Goal: Information Seeking & Learning: Learn about a topic

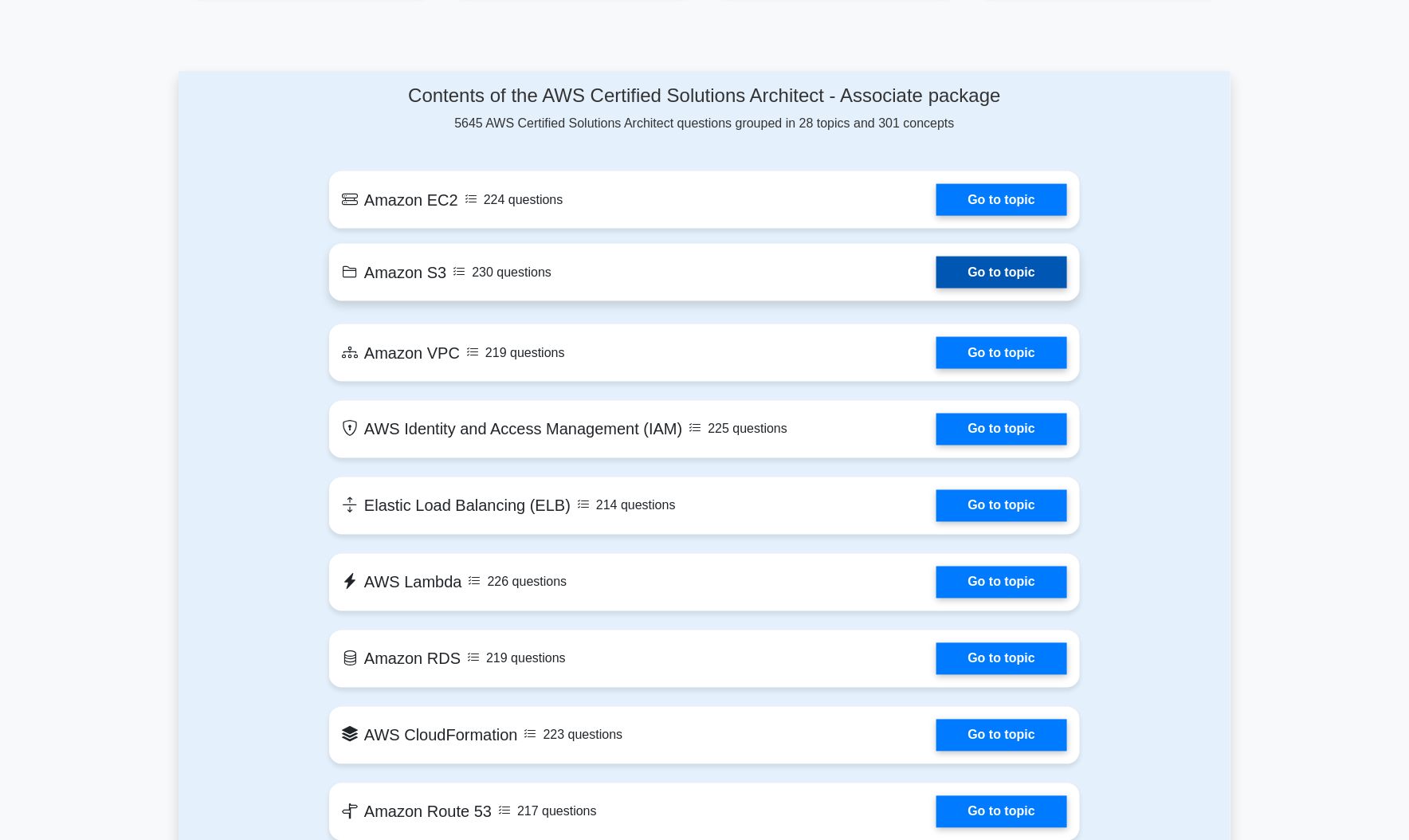
scroll to position [797, 0]
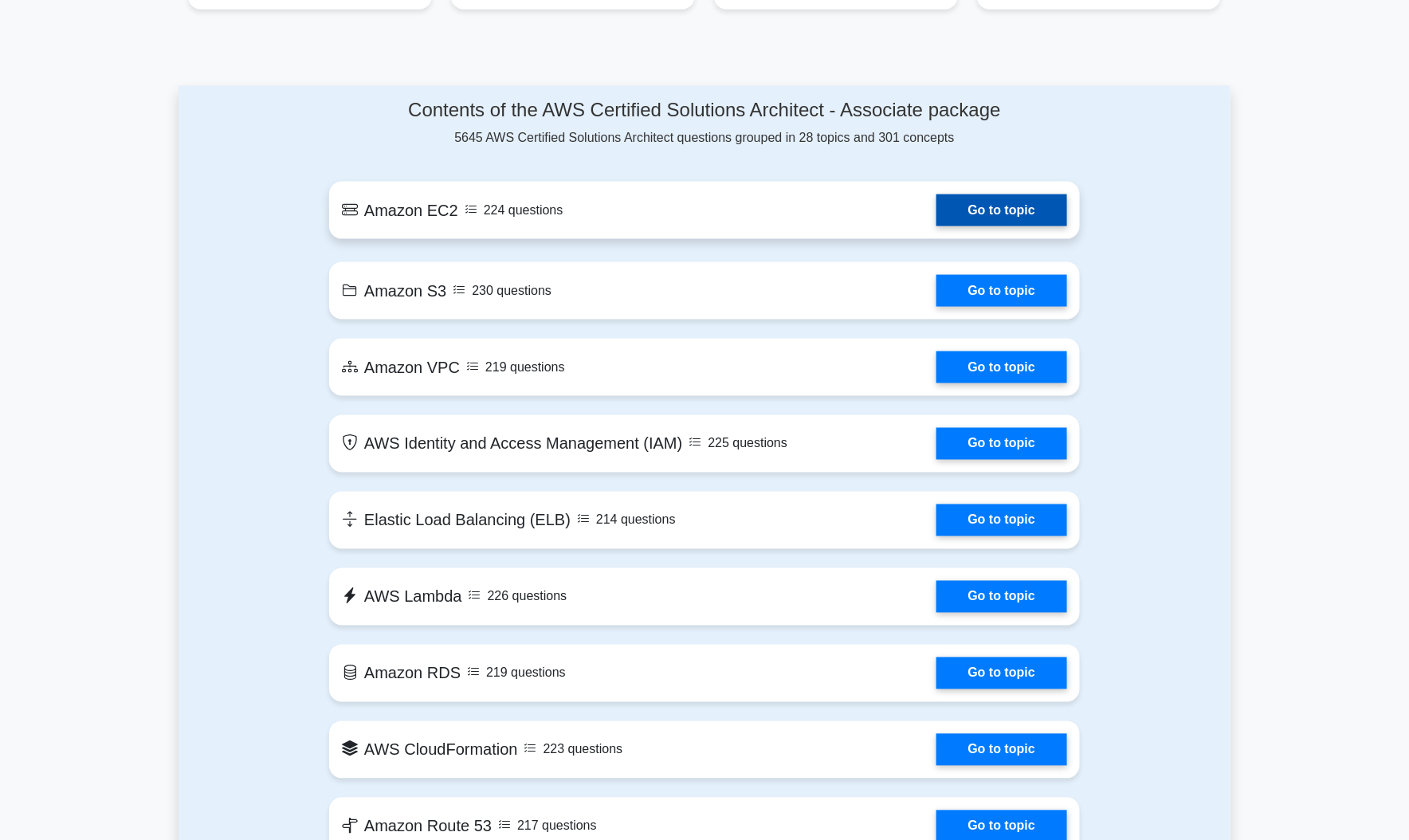
click at [1015, 194] on link "Go to topic" at bounding box center [1001, 210] width 131 height 32
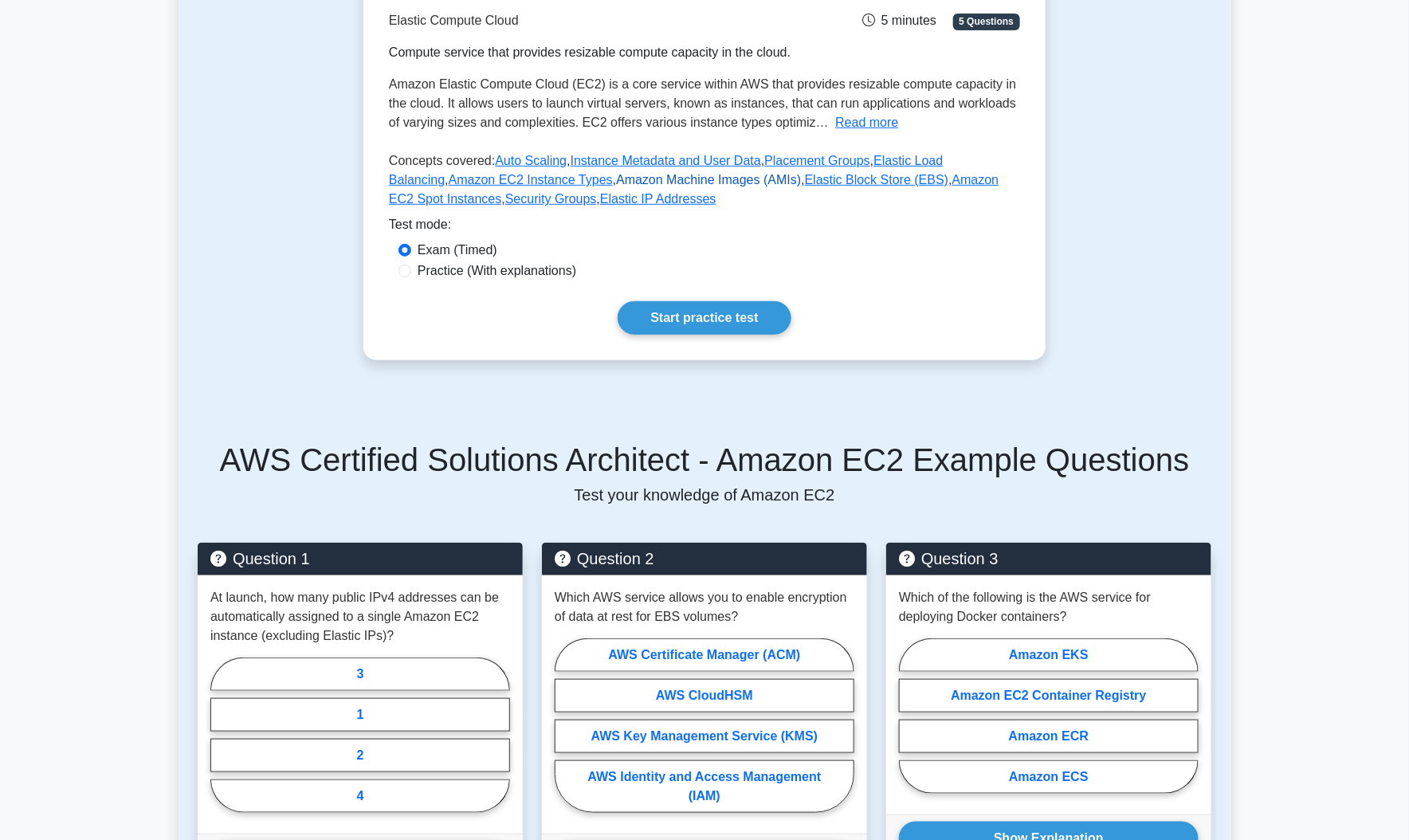
scroll to position [160, 0]
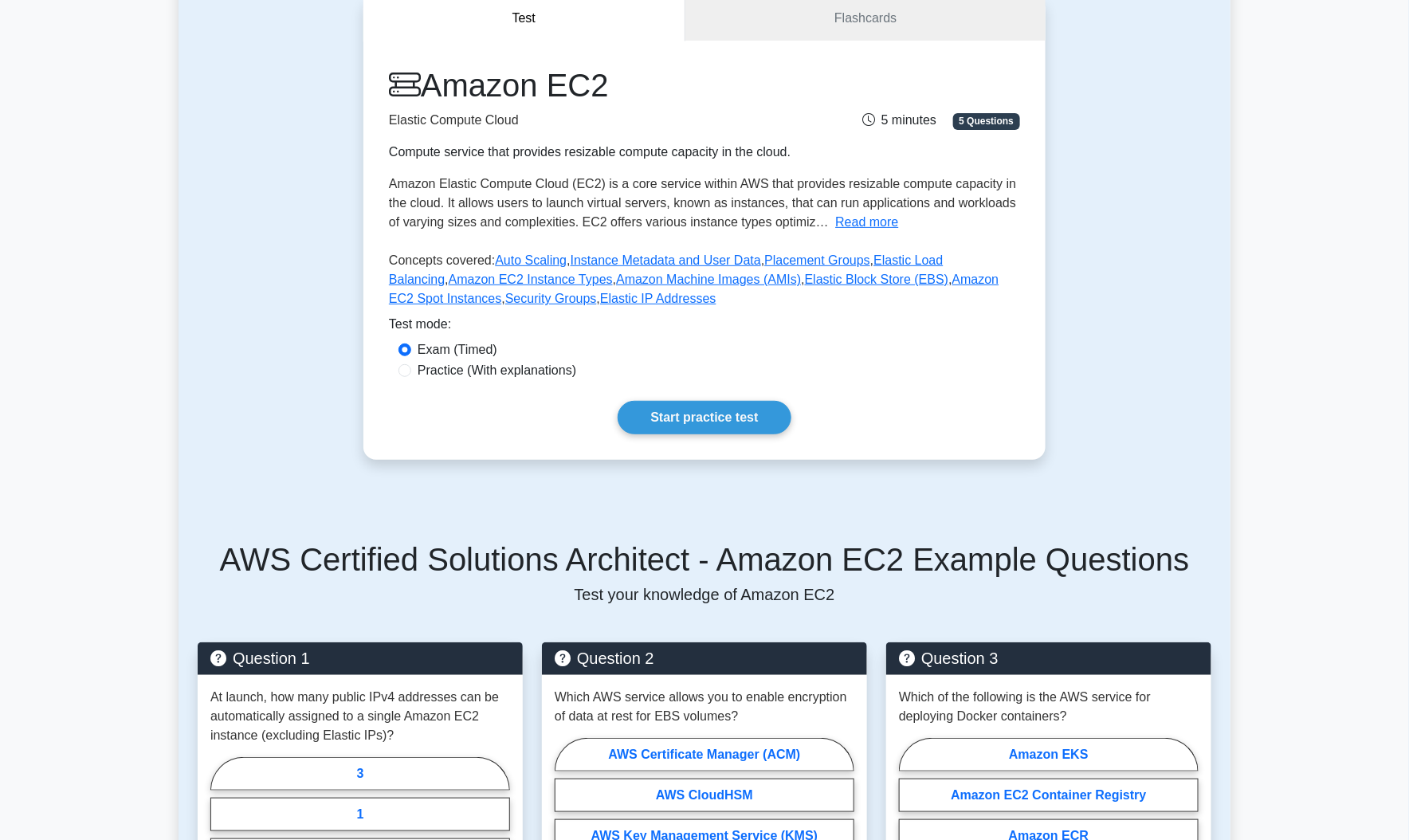
click at [514, 368] on label "Practice (With explanations)" at bounding box center [497, 370] width 159 height 19
click at [411, 368] on input "Practice (With explanations)" at bounding box center [405, 370] width 13 height 13
radio input "true"
click at [462, 335] on div "Test mode:" at bounding box center [705, 327] width 631 height 25
click at [454, 349] on label "Exam (Timed)" at bounding box center [458, 349] width 80 height 19
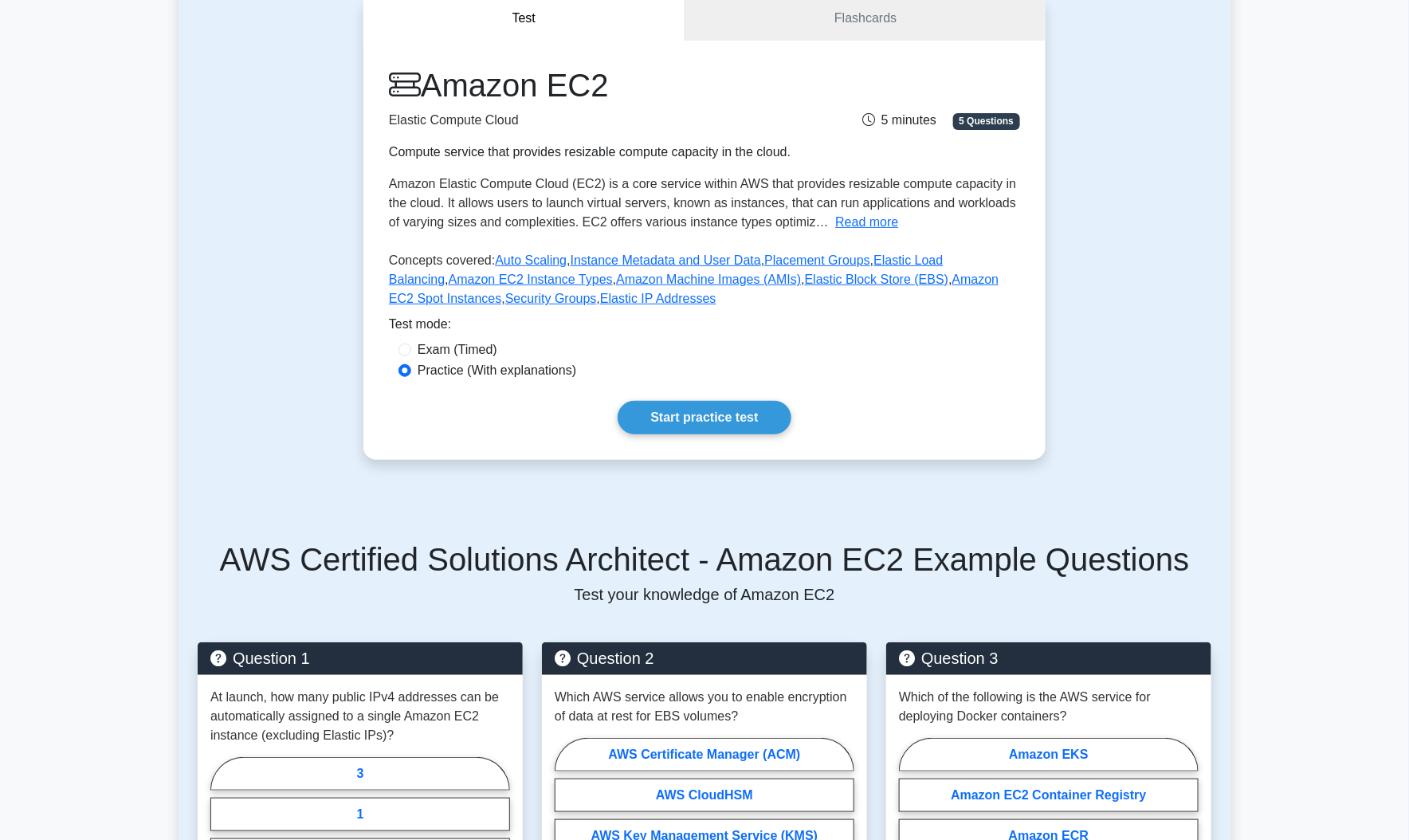
click at [411, 349] on input "Exam (Timed)" at bounding box center [405, 349] width 13 height 13
radio input "true"
click at [451, 368] on label "Practice (With explanations)" at bounding box center [497, 370] width 159 height 19
click at [411, 368] on input "Practice (With explanations)" at bounding box center [405, 370] width 13 height 13
radio input "true"
